Goal: Information Seeking & Learning: Learn about a topic

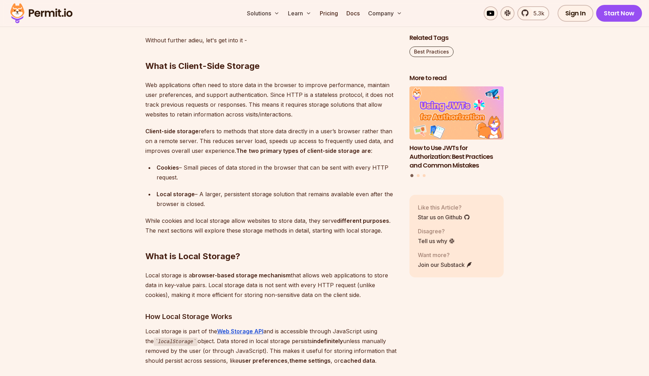
scroll to position [806, 0]
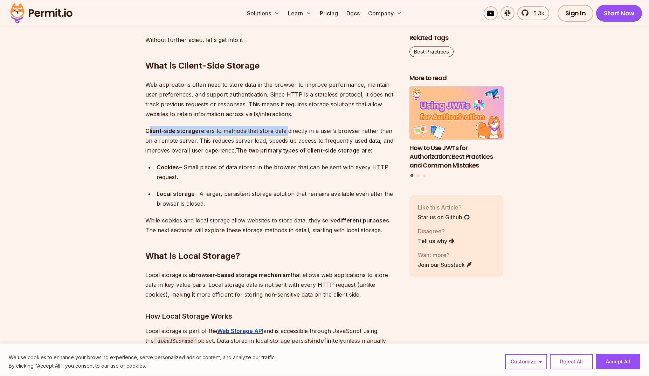
drag, startPoint x: 149, startPoint y: 132, endPoint x: 285, endPoint y: 130, distance: 135.5
click at [285, 130] on p "Client-side storage refers to methods that store data directly in a user’s brow…" at bounding box center [271, 140] width 253 height 29
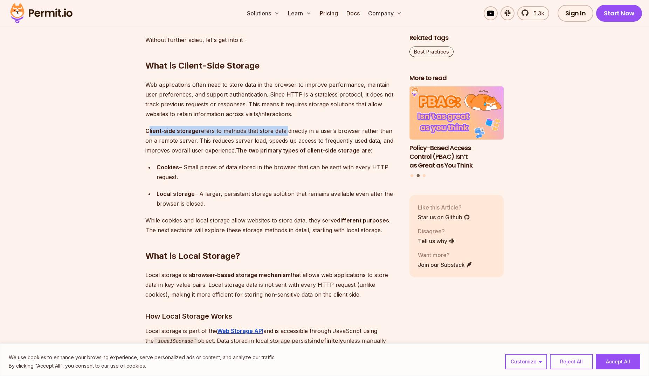
drag, startPoint x: 156, startPoint y: 168, endPoint x: 248, endPoint y: 176, distance: 92.1
click at [248, 176] on div "Cookies – Small pieces of data stored in the browser that can be sent with ever…" at bounding box center [278, 173] width 242 height 20
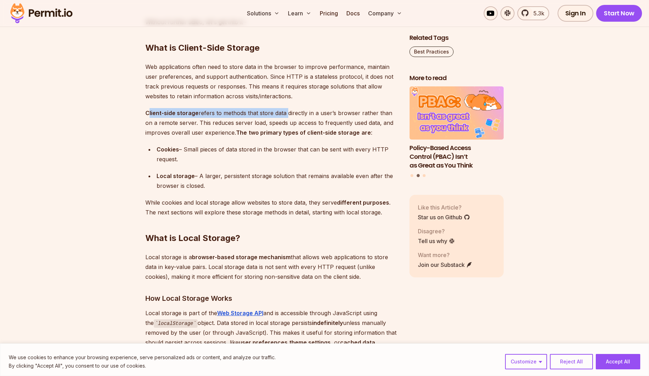
scroll to position [824, 0]
click at [239, 167] on ul "Cookies – Small pieces of data stored in the browser that can be sent with ever…" at bounding box center [271, 167] width 253 height 46
drag, startPoint x: 171, startPoint y: 178, endPoint x: 251, endPoint y: 178, distance: 80.9
click at [251, 178] on li "Local storage – A larger, persistent storage solution that remains available ev…" at bounding box center [276, 181] width 244 height 20
click at [251, 178] on div "Local storage – A larger, persistent storage solution that remains available ev…" at bounding box center [278, 181] width 242 height 20
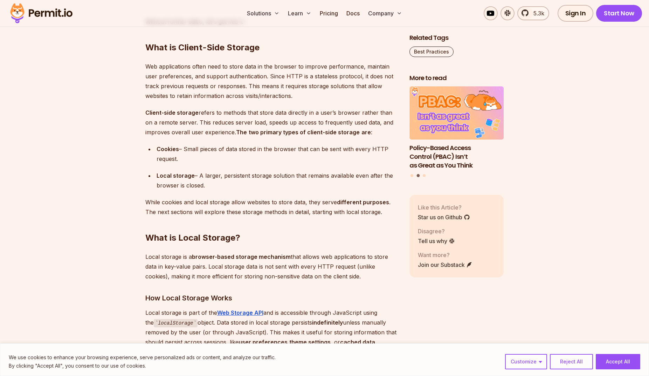
drag, startPoint x: 215, startPoint y: 176, endPoint x: 241, endPoint y: 187, distance: 28.3
click at [241, 187] on div "Local storage – A larger, persistent storage solution that remains available ev…" at bounding box center [278, 181] width 242 height 20
drag, startPoint x: 155, startPoint y: 173, endPoint x: 221, endPoint y: 183, distance: 67.3
click at [221, 183] on li "Local storage – A larger, persistent storage solution that remains available ev…" at bounding box center [276, 181] width 244 height 20
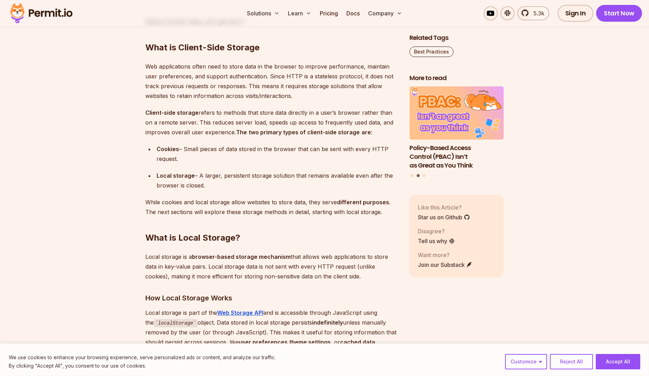
click at [221, 183] on div "Local storage – A larger, persistent storage solution that remains available ev…" at bounding box center [278, 181] width 242 height 20
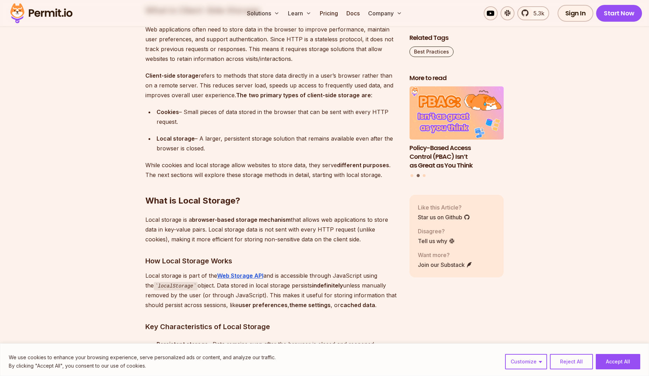
scroll to position [862, 0]
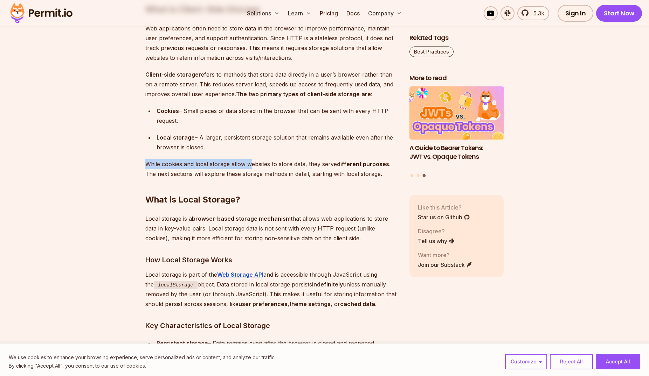
drag, startPoint x: 146, startPoint y: 163, endPoint x: 249, endPoint y: 164, distance: 103.0
click at [249, 164] on p "While cookies and local storage allow websites to store data, they serve differ…" at bounding box center [271, 169] width 253 height 20
click at [279, 163] on p "While cookies and local storage allow websites to store data, they serve differ…" at bounding box center [271, 169] width 253 height 20
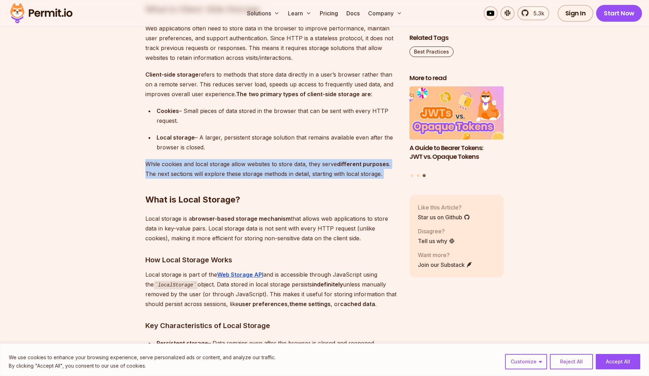
click at [279, 163] on p "While cookies and local storage allow websites to store data, they serve differ…" at bounding box center [271, 169] width 253 height 20
click at [270, 163] on p "While cookies and local storage allow websites to store data, they serve differ…" at bounding box center [271, 169] width 253 height 20
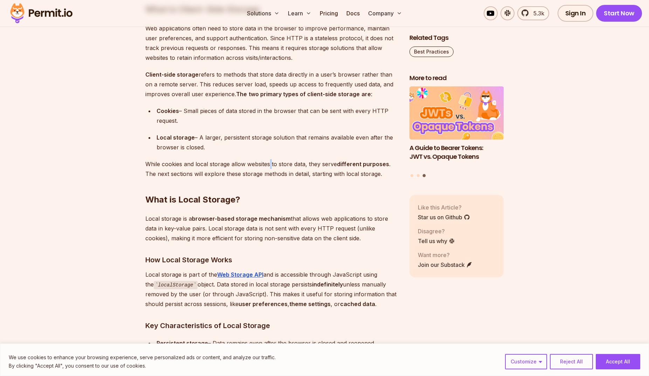
click at [270, 163] on p "While cookies and local storage allow websites to store data, they serve differ…" at bounding box center [271, 169] width 253 height 20
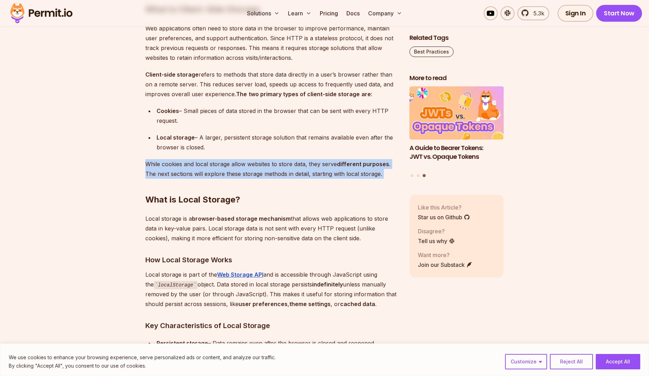
click at [270, 163] on p "While cookies and local storage allow websites to store data, they serve differ…" at bounding box center [271, 169] width 253 height 20
click at [211, 170] on p "While cookies and local storage allow websites to store data, they serve differ…" at bounding box center [271, 169] width 253 height 20
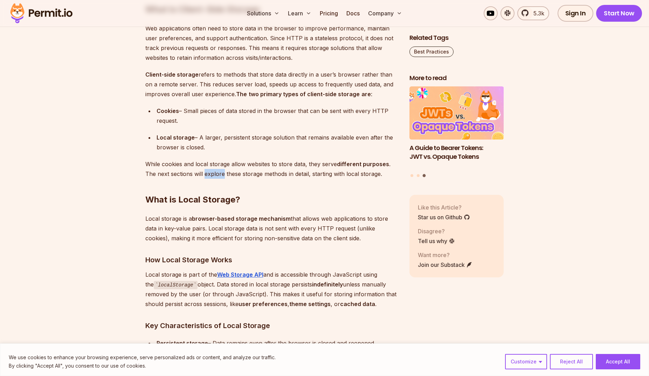
click at [211, 170] on p "While cookies and local storage allow websites to store data, they serve differ…" at bounding box center [271, 169] width 253 height 20
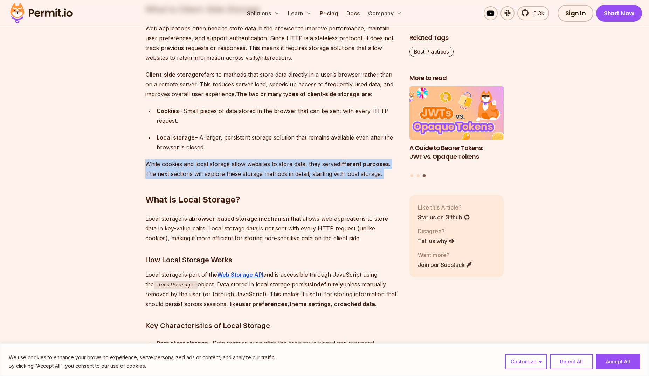
click at [211, 170] on p "While cookies and local storage allow websites to store data, they serve differ…" at bounding box center [271, 169] width 253 height 20
click at [256, 171] on p "While cookies and local storage allow websites to store data, they serve differ…" at bounding box center [271, 169] width 253 height 20
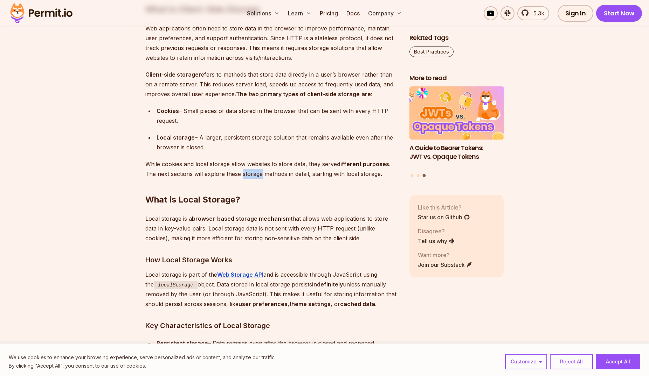
click at [256, 171] on p "While cookies and local storage allow websites to store data, they serve differ…" at bounding box center [271, 169] width 253 height 20
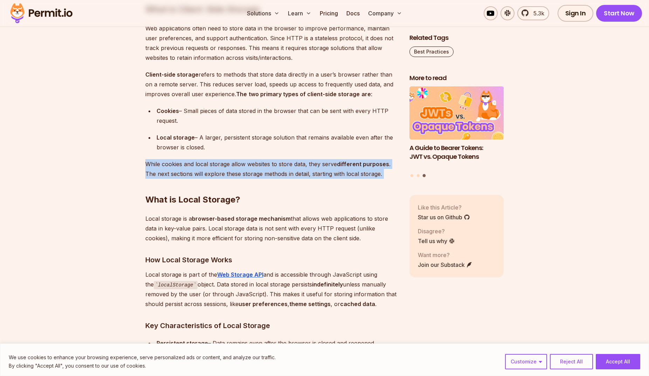
click at [256, 171] on p "While cookies and local storage allow websites to store data, they serve differ…" at bounding box center [271, 169] width 253 height 20
click at [248, 167] on p "While cookies and local storage allow websites to store data, they serve differ…" at bounding box center [271, 169] width 253 height 20
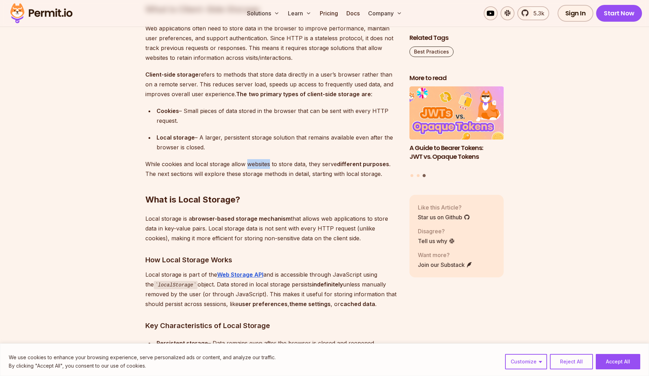
click at [248, 167] on p "While cookies and local storage allow websites to store data, they serve differ…" at bounding box center [271, 169] width 253 height 20
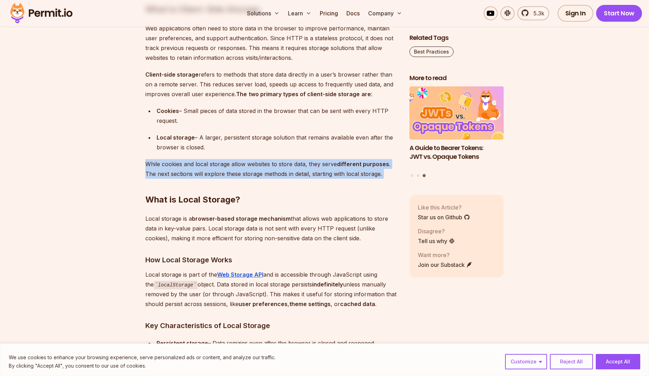
click at [248, 167] on p "While cookies and local storage allow websites to store data, they serve differ…" at bounding box center [271, 169] width 253 height 20
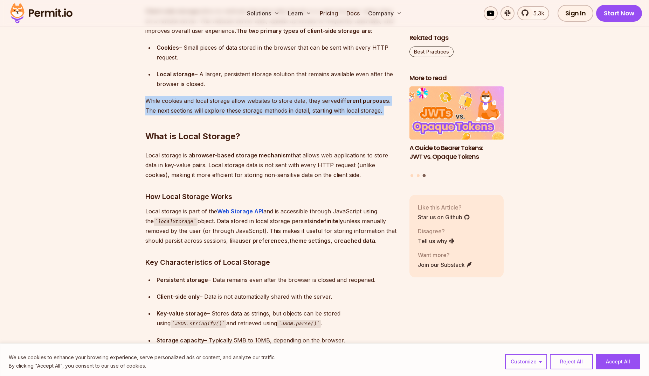
scroll to position [927, 0]
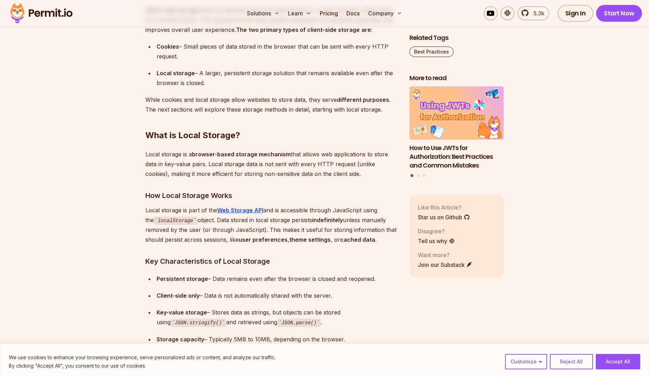
click at [174, 157] on p "Local storage is a browser-based storage mechanism that allows web applications…" at bounding box center [271, 164] width 253 height 29
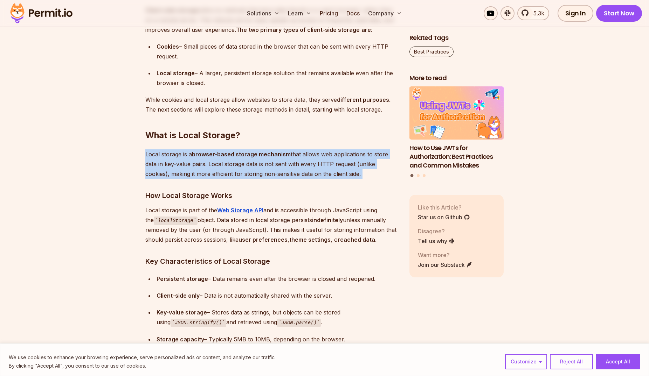
click at [174, 157] on p "Local storage is a browser-based storage mechanism that allows web applications…" at bounding box center [271, 164] width 253 height 29
click at [237, 157] on strong "browser-based storage mechanism" at bounding box center [241, 154] width 99 height 7
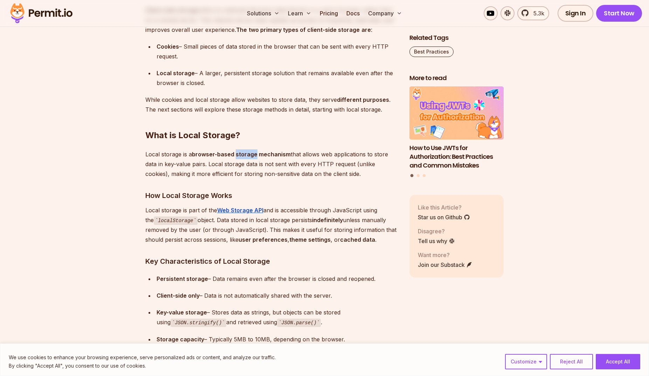
click at [237, 157] on strong "browser-based storage mechanism" at bounding box center [241, 154] width 99 height 7
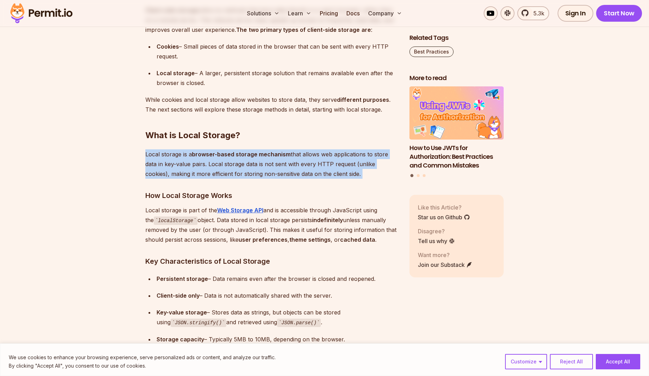
click at [237, 157] on strong "browser-based storage mechanism" at bounding box center [241, 154] width 99 height 7
click at [255, 161] on p "Local storage is a browser-based storage mechanism that allows web applications…" at bounding box center [271, 164] width 253 height 29
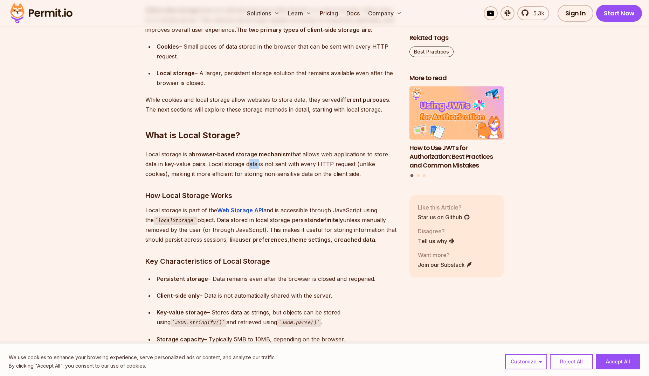
click at [255, 161] on p "Local storage is a browser-based storage mechanism that allows web applications…" at bounding box center [271, 164] width 253 height 29
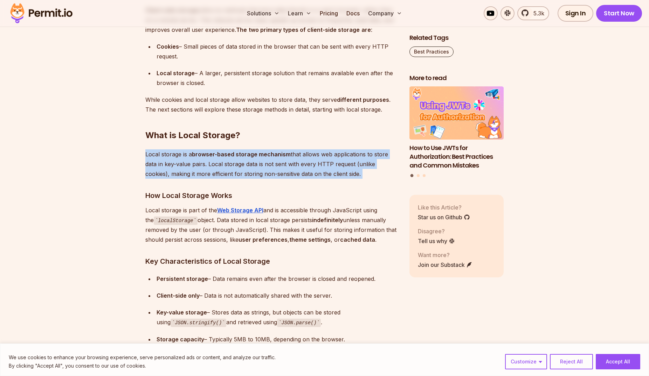
click at [255, 161] on p "Local storage is a browser-based storage mechanism that allows web applications…" at bounding box center [271, 164] width 253 height 29
click at [241, 155] on strong "browser-based storage mechanism" at bounding box center [241, 154] width 99 height 7
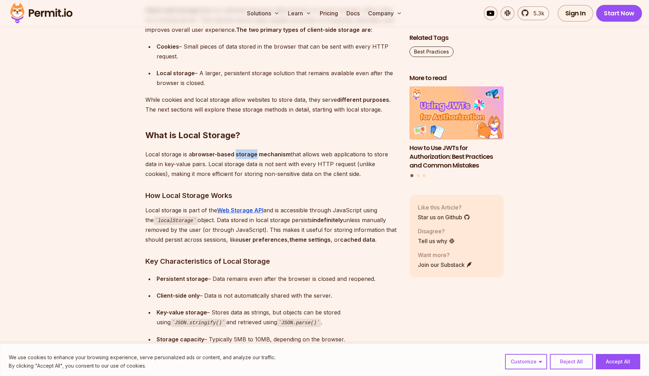
click at [241, 155] on strong "browser-based storage mechanism" at bounding box center [241, 154] width 99 height 7
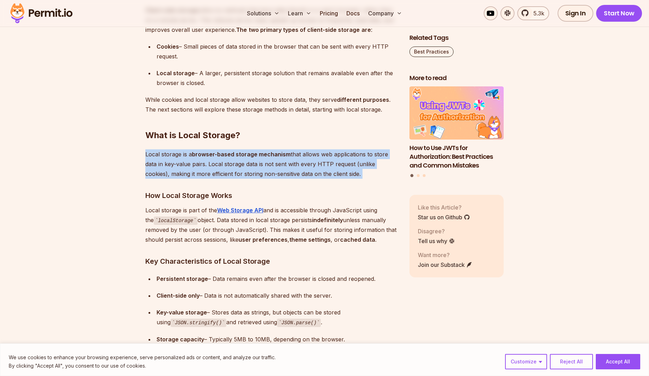
click at [241, 155] on strong "browser-based storage mechanism" at bounding box center [241, 154] width 99 height 7
click at [258, 155] on strong "browser-based storage mechanism" at bounding box center [241, 154] width 99 height 7
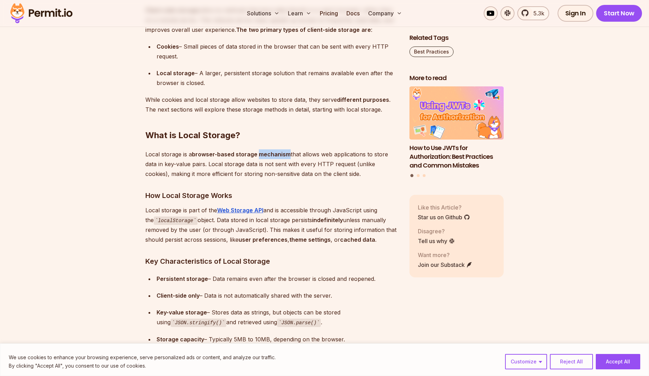
click at [258, 155] on strong "browser-based storage mechanism" at bounding box center [241, 154] width 99 height 7
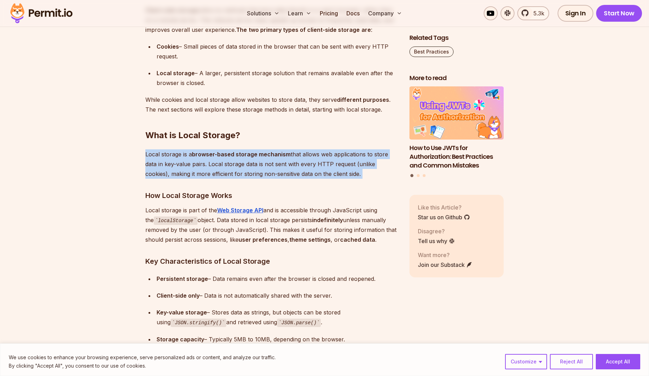
click at [258, 155] on strong "browser-based storage mechanism" at bounding box center [241, 154] width 99 height 7
click at [232, 154] on strong "browser-based storage mechanism" at bounding box center [241, 154] width 99 height 7
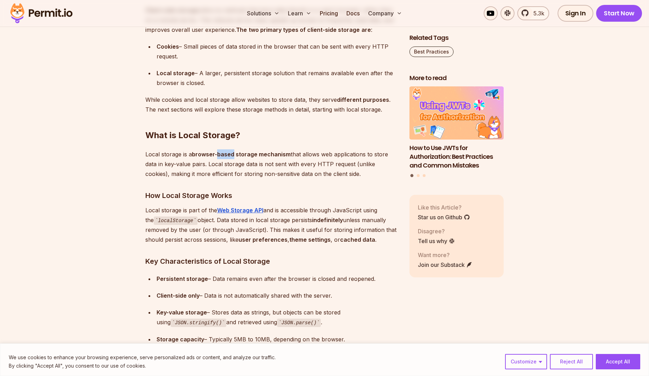
click at [232, 154] on strong "browser-based storage mechanism" at bounding box center [241, 154] width 99 height 7
click at [237, 159] on p "Local storage is a browser-based storage mechanism that allows web applications…" at bounding box center [271, 164] width 253 height 29
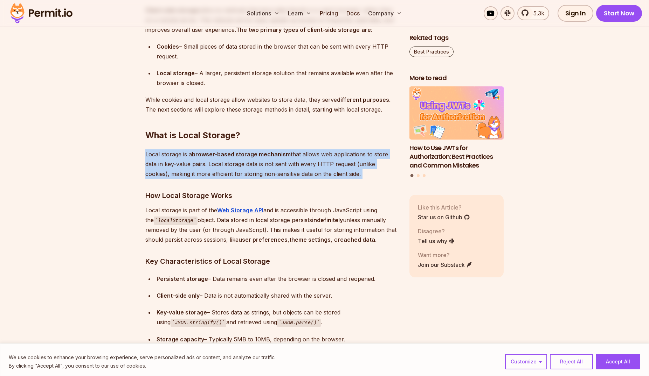
click at [237, 159] on p "Local storage is a browser-based storage mechanism that allows web applications…" at bounding box center [271, 164] width 253 height 29
click at [260, 159] on p "Local storage is a browser-based storage mechanism that allows web applications…" at bounding box center [271, 164] width 253 height 29
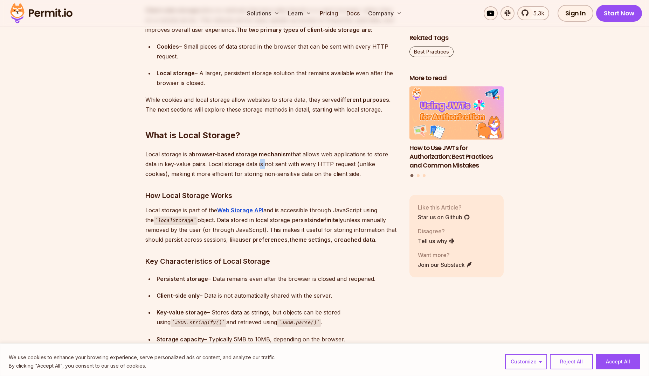
click at [260, 159] on p "Local storage is a browser-based storage mechanism that allows web applications…" at bounding box center [271, 164] width 253 height 29
click at [248, 154] on strong "browser-based storage mechanism" at bounding box center [241, 154] width 99 height 7
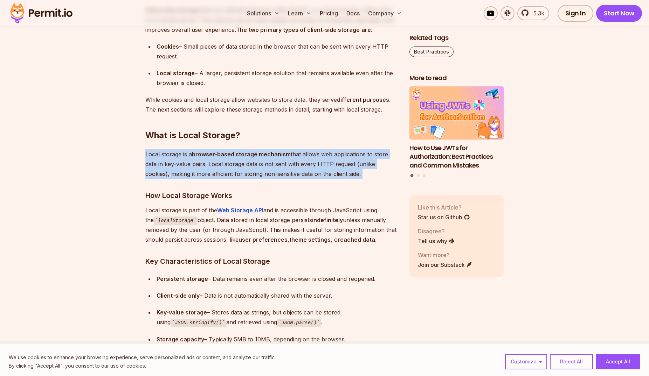
click at [248, 154] on strong "browser-based storage mechanism" at bounding box center [241, 154] width 99 height 7
click at [241, 154] on strong "browser-based storage mechanism" at bounding box center [241, 154] width 99 height 7
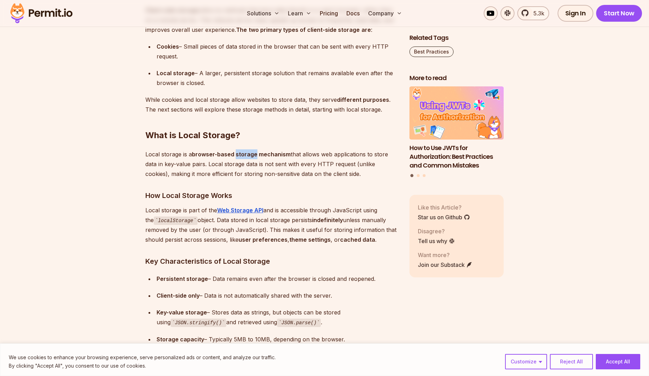
click at [241, 154] on strong "browser-based storage mechanism" at bounding box center [241, 154] width 99 height 7
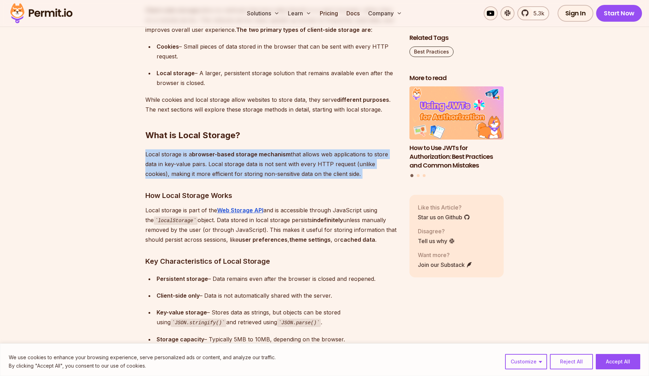
click at [241, 154] on strong "browser-based storage mechanism" at bounding box center [241, 154] width 99 height 7
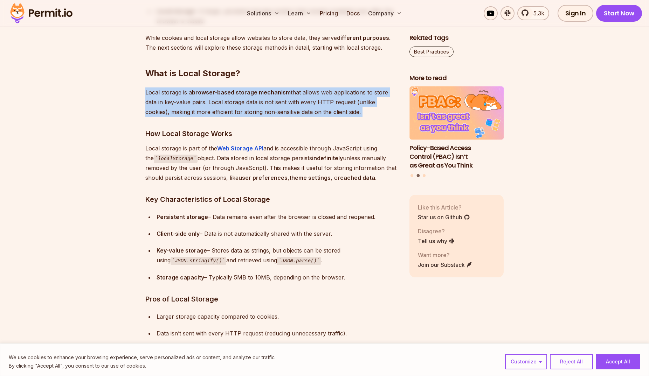
scroll to position [990, 0]
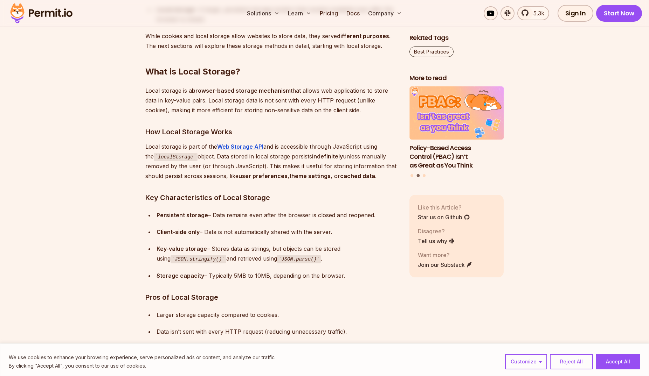
click at [192, 145] on p "Local storage is part of the Web Storage API and is accessible through JavaScri…" at bounding box center [271, 162] width 253 height 40
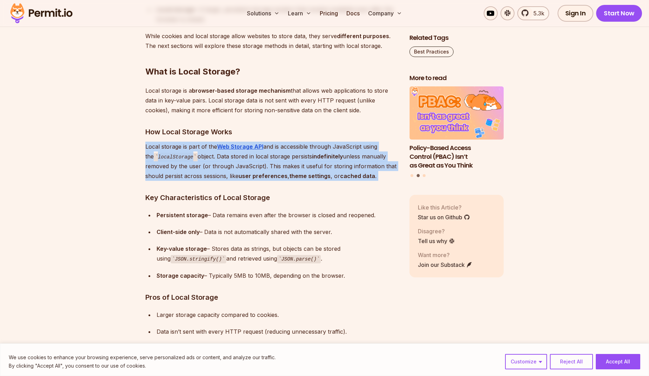
click at [192, 145] on p "Local storage is part of the Web Storage API and is accessible through JavaScri…" at bounding box center [271, 162] width 253 height 40
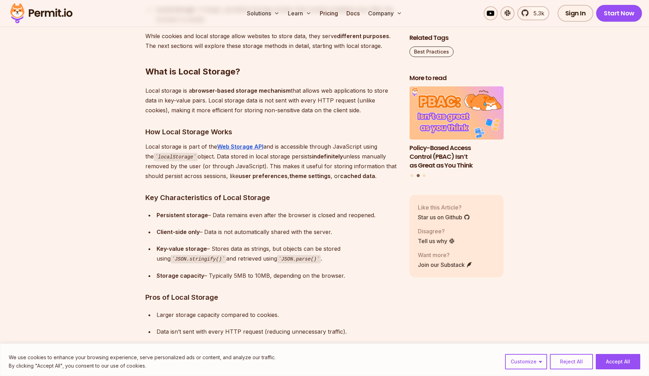
click at [236, 159] on p "Local storage is part of the Web Storage API and is accessible through JavaScri…" at bounding box center [271, 162] width 253 height 40
click at [281, 160] on p "Local storage is part of the Web Storage API and is accessible through JavaScri…" at bounding box center [271, 162] width 253 height 40
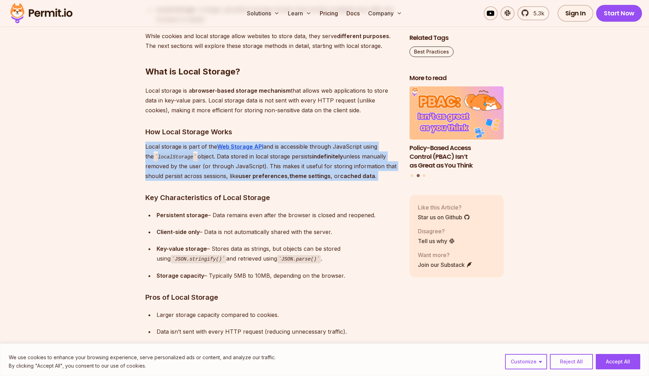
click at [281, 160] on p "Local storage is part of the Web Storage API and is accessible through JavaScri…" at bounding box center [271, 162] width 253 height 40
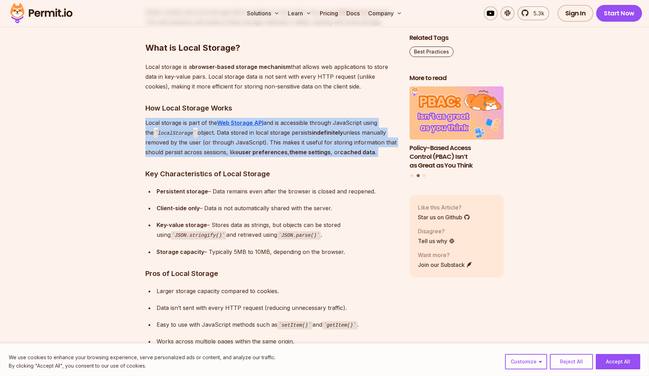
scroll to position [1020, 0]
